Goal: Information Seeking & Learning: Learn about a topic

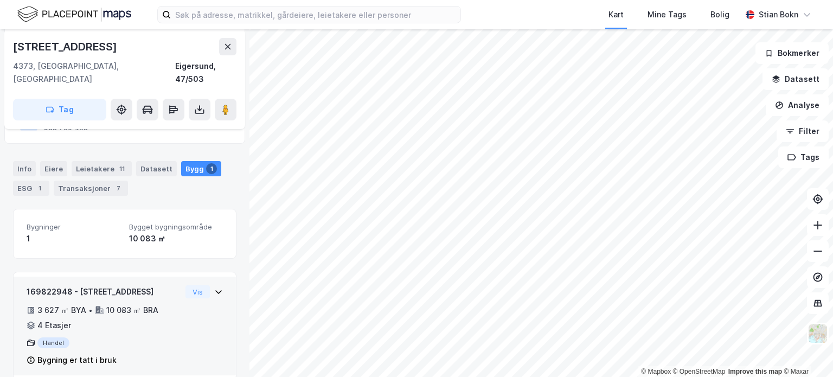
scroll to position [131, 0]
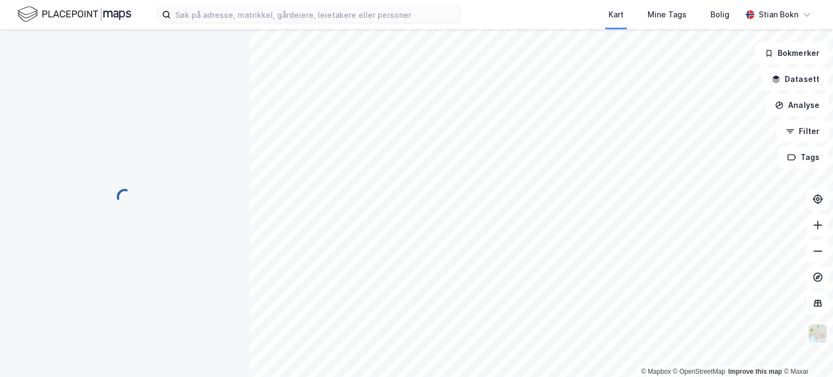
scroll to position [105, 0]
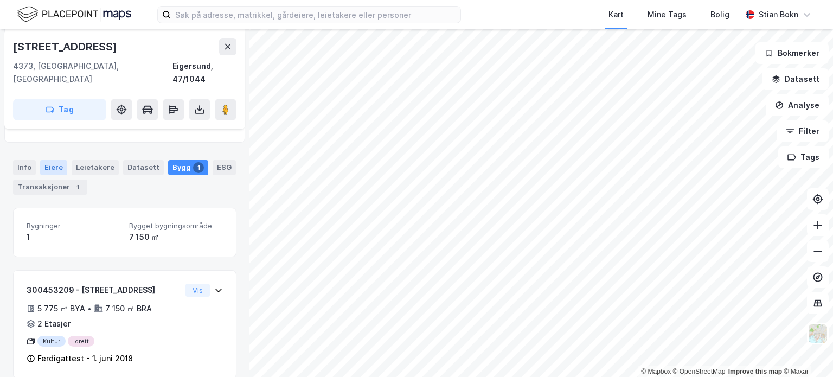
click at [57, 160] on div "Eiere" at bounding box center [53, 167] width 27 height 15
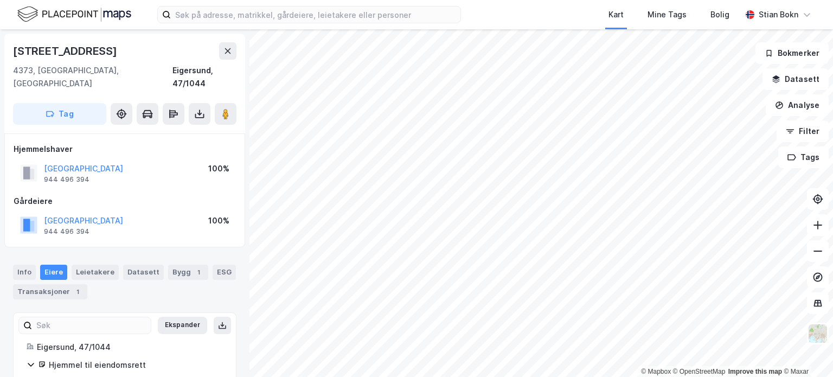
scroll to position [26, 0]
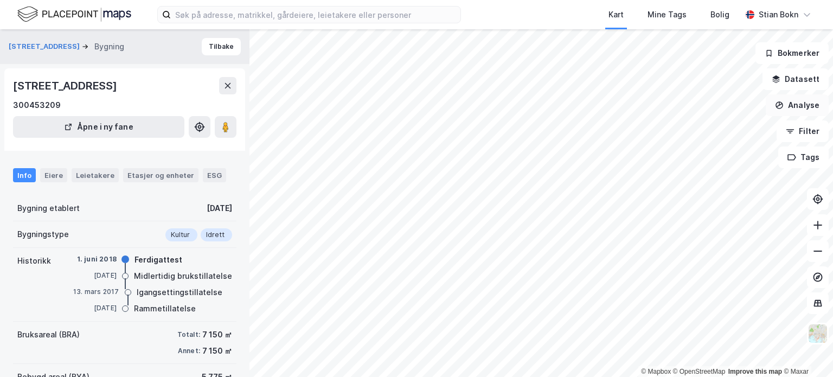
click at [805, 106] on button "Analyse" at bounding box center [797, 105] width 63 height 22
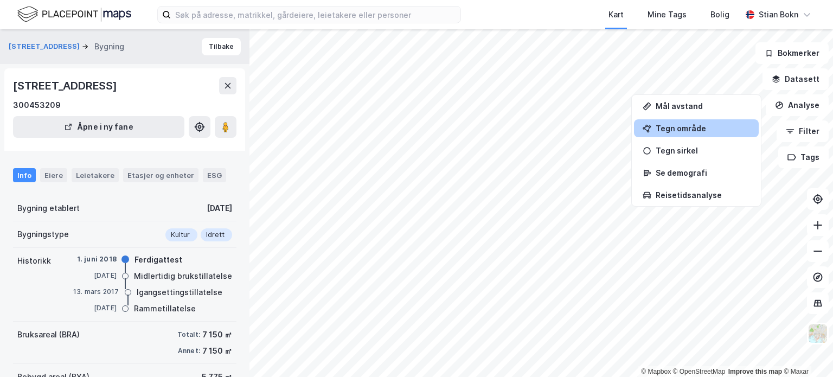
click at [725, 127] on div "Tegn område" at bounding box center [703, 128] width 94 height 9
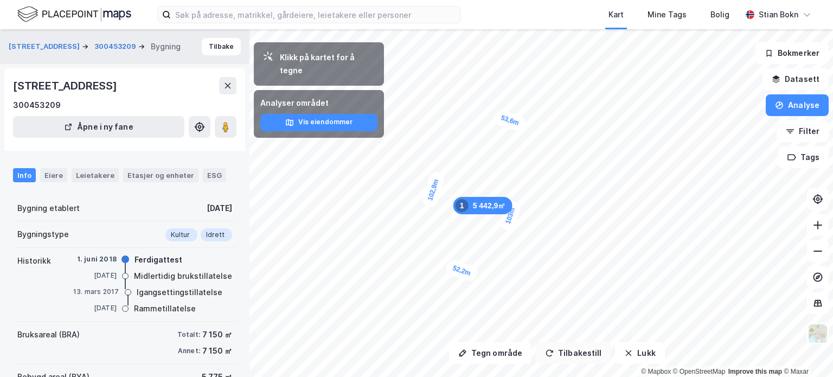
click at [564, 352] on button "Tilbakestill" at bounding box center [573, 353] width 75 height 22
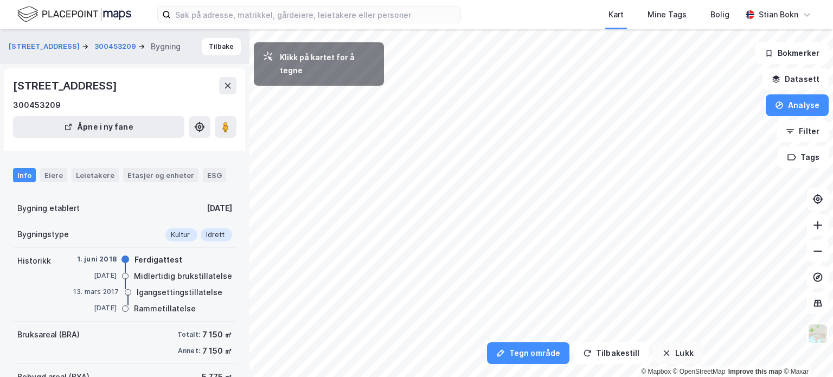
click at [670, 347] on button "Lukk" at bounding box center [677, 353] width 49 height 22
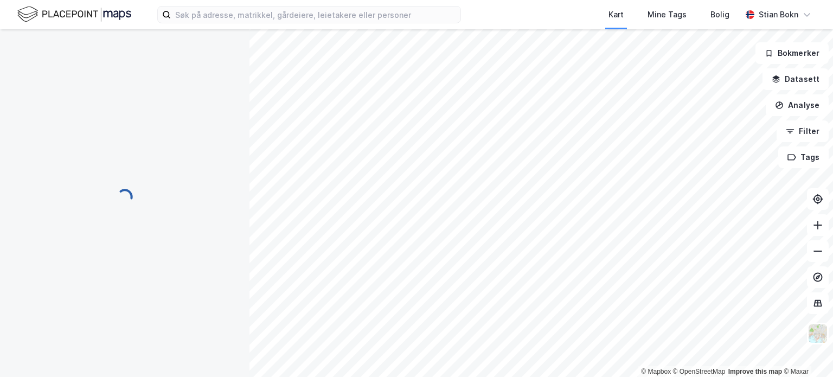
scroll to position [11, 0]
